Goal: Feedback & Contribution: Submit feedback/report problem

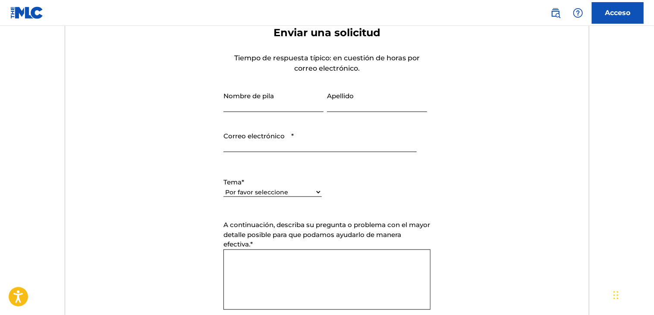
scroll to position [337, 0]
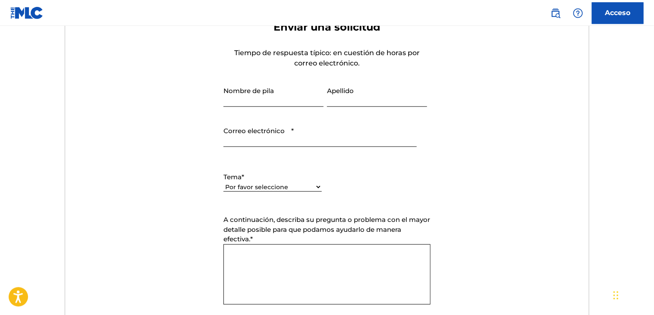
click at [115, 121] on form "Enviar una solicitud Tiempo de respuesta típico: en cuestión de horas por corre…" at bounding box center [327, 211] width 524 height 381
click at [291, 98] on input "Nombre de pila" at bounding box center [274, 94] width 100 height 25
paste input "[PERSON_NAME]"
drag, startPoint x: 267, startPoint y: 100, endPoint x: 412, endPoint y: 100, distance: 144.6
click at [324, 100] on input "[PERSON_NAME]" at bounding box center [274, 94] width 100 height 25
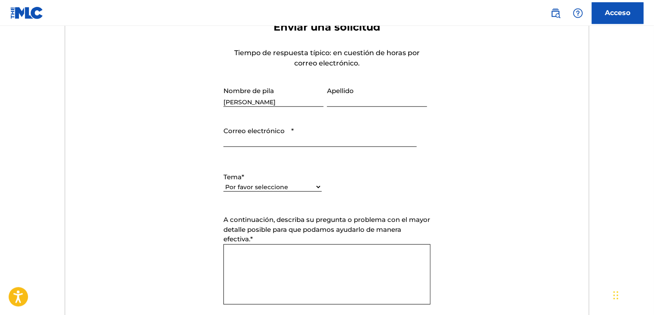
type input "[PERSON_NAME]"
click at [376, 96] on input "Apellido" at bounding box center [377, 94] width 100 height 25
paste input "[PERSON_NAME]"
type input "[PERSON_NAME]"
click at [323, 139] on input "Correo electrónico *" at bounding box center [320, 134] width 193 height 25
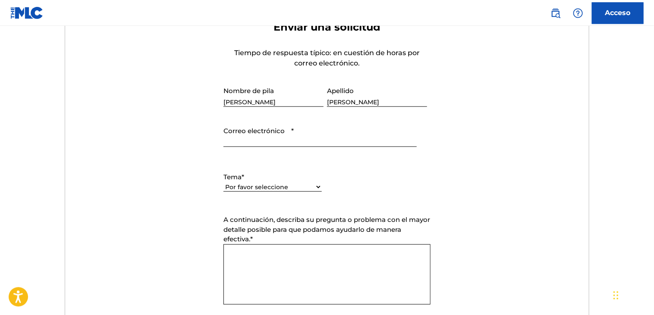
paste input "[EMAIL_ADDRESS][DOMAIN_NAME]"
type input "[EMAIL_ADDRESS][DOMAIN_NAME]"
click at [224, 183] on select "Por favor seleccione Necesito ayuda con mi cuenta [PERSON_NAME] ayuda para gest…" at bounding box center [273, 187] width 98 height 9
select select "I need help with my account"
click option "Necesito ayuda con mi cuenta" at bounding box center [0, 0] width 0 height 0
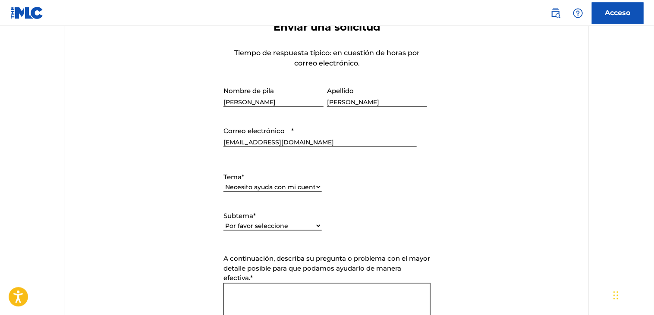
click at [224, 221] on select "Por favor seleccione Necesito ayuda con mi cuenta de usuario No puedo iniciar s…" at bounding box center [273, 225] width 98 height 9
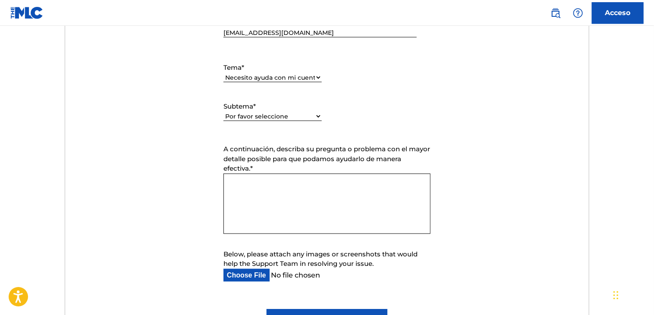
scroll to position [448, 0]
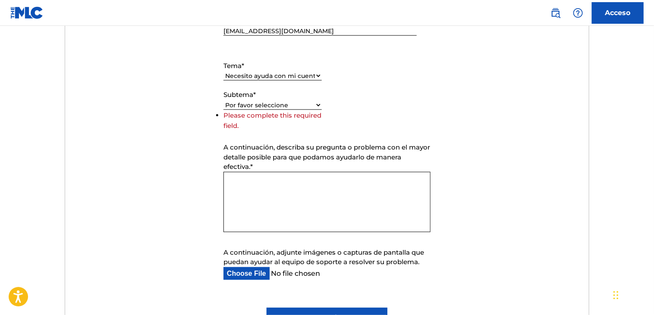
click at [302, 106] on div "Subtema * Por favor seleccione Necesito ayuda con mi cuenta de usuario No puedo…" at bounding box center [273, 109] width 98 height 39
click at [307, 110] on li "Please complete this required field." at bounding box center [273, 120] width 98 height 21
click at [224, 101] on select "Por favor seleccione Necesito ayuda con mi cuenta de usuario No puedo iniciar s…" at bounding box center [273, 105] width 98 height 9
select select "I was not verified as a user"
click option "No fui verificado como usuario" at bounding box center [0, 0] width 0 height 0
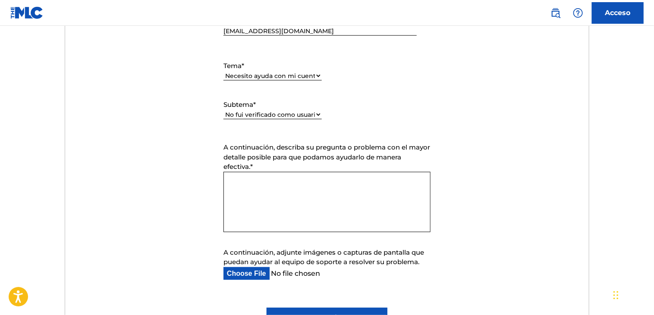
click at [281, 195] on textarea "A continuación, describa su pregunta o problema con el mayor detalle posible pa…" at bounding box center [327, 202] width 207 height 60
type textarea "C"
type textarea "B"
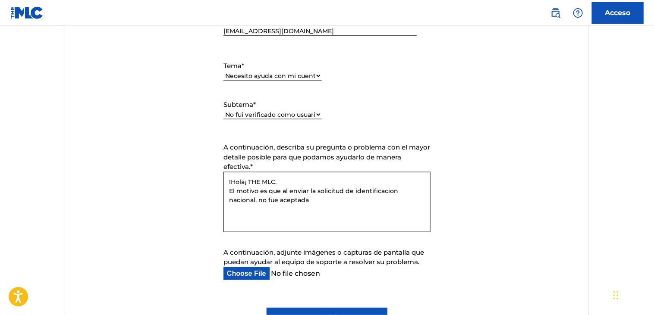
click at [260, 200] on textarea "!Hola¡ THE MLC. El motivo es que al enviar la solicitud de identificacion nacio…" at bounding box center [327, 202] width 207 height 60
click at [305, 180] on textarea "!Hola¡ THE MLC. El motivo es que al enviar la solicitud de identificación nacio…" at bounding box center [327, 202] width 207 height 60
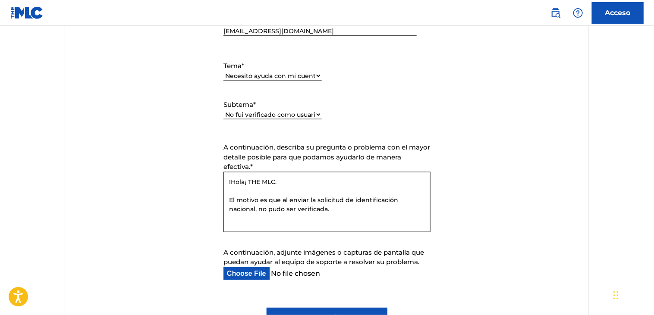
click at [261, 200] on textarea "!Hola¡ THE MLC. El motivo es que al enviar la solicitud de identificación nacio…" at bounding box center [327, 202] width 207 height 60
click at [383, 211] on textarea "!Hola¡ THE MLC. El motivo de este mensaje es que al enviar la solicitud de iden…" at bounding box center [327, 202] width 207 height 60
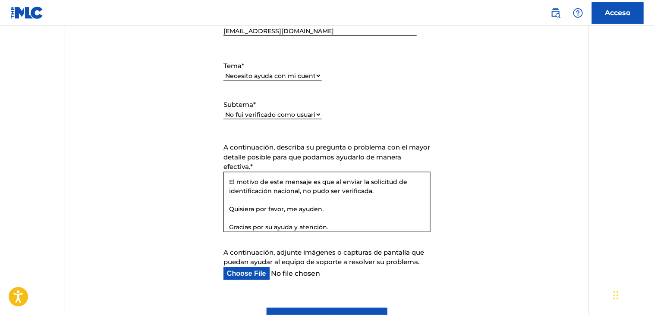
scroll to position [0, 0]
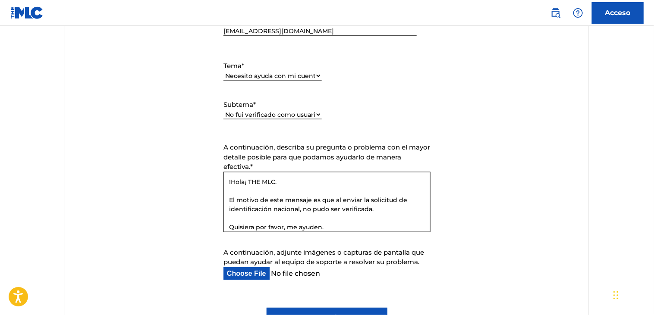
drag, startPoint x: 344, startPoint y: 228, endPoint x: 173, endPoint y: 148, distance: 189.0
click at [224, 172] on textarea "!Hola¡ THE MLC. El motivo de este mensaje es que al enviar la solicitud de iden…" at bounding box center [327, 202] width 207 height 60
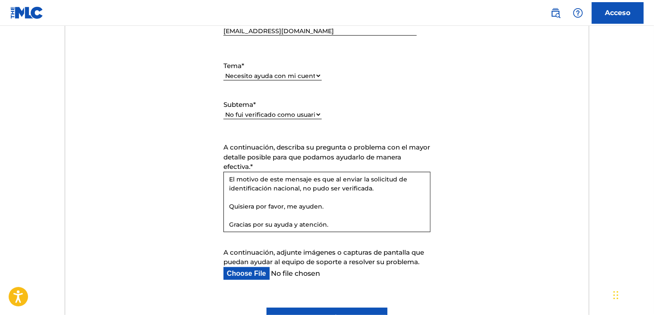
scroll to position [23, 0]
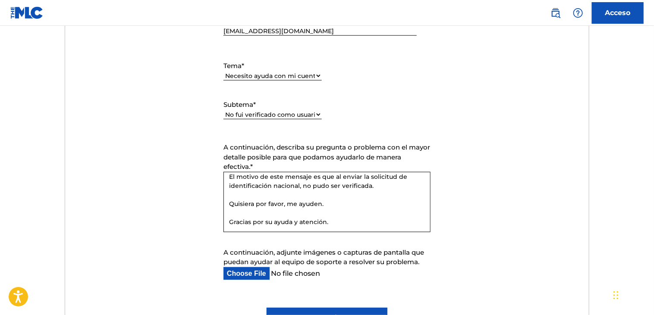
type textarea "!Hola¡ THE MLC. El motivo de este mensaje es que al enviar la solicitud de iden…"
click at [473, 252] on form "Enviar una solicitud Tiempo de respuesta típico: en cuestión de horas por corre…" at bounding box center [327, 120] width 524 height 420
click at [241, 275] on input "A continuación, adjunte imágenes o capturas de pantalla que puedan ayudar al eq…" at bounding box center [320, 274] width 193 height 13
type input "C:\fakepath\The mlc verification.jpg"
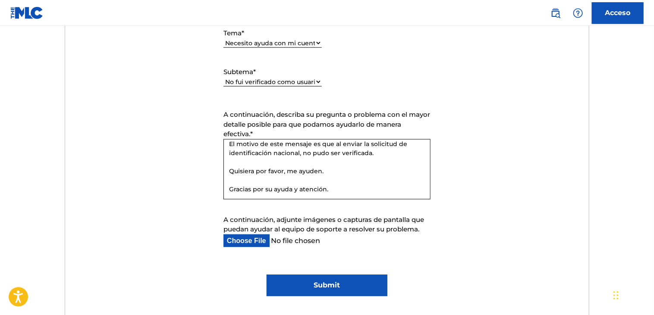
scroll to position [0, 0]
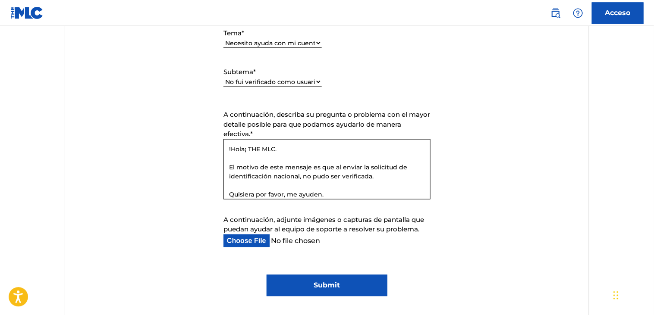
drag, startPoint x: 362, startPoint y: 189, endPoint x: 120, endPoint y: 85, distance: 263.5
click at [224, 139] on textarea "!Hola¡ THE MLC. El motivo de este mensaje es que al enviar la solicitud de iden…" at bounding box center [327, 169] width 207 height 60
paste textarea "Hello, THE MLC. The reason for this message is that when submitting the nationa…"
type textarea "Hello, THE MLC. The reason for this message is that when submitting the nationa…"
click at [327, 291] on input "Submit" at bounding box center [327, 286] width 120 height 22
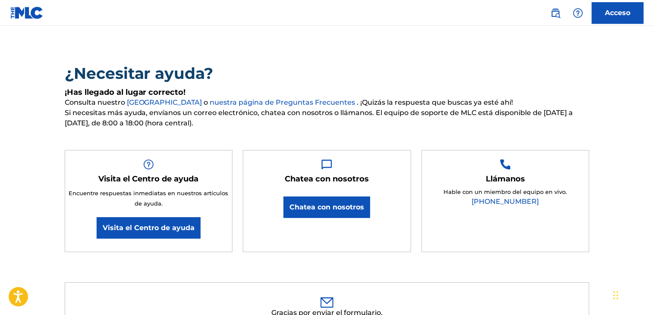
scroll to position [16, 0]
